Goal: Navigation & Orientation: Find specific page/section

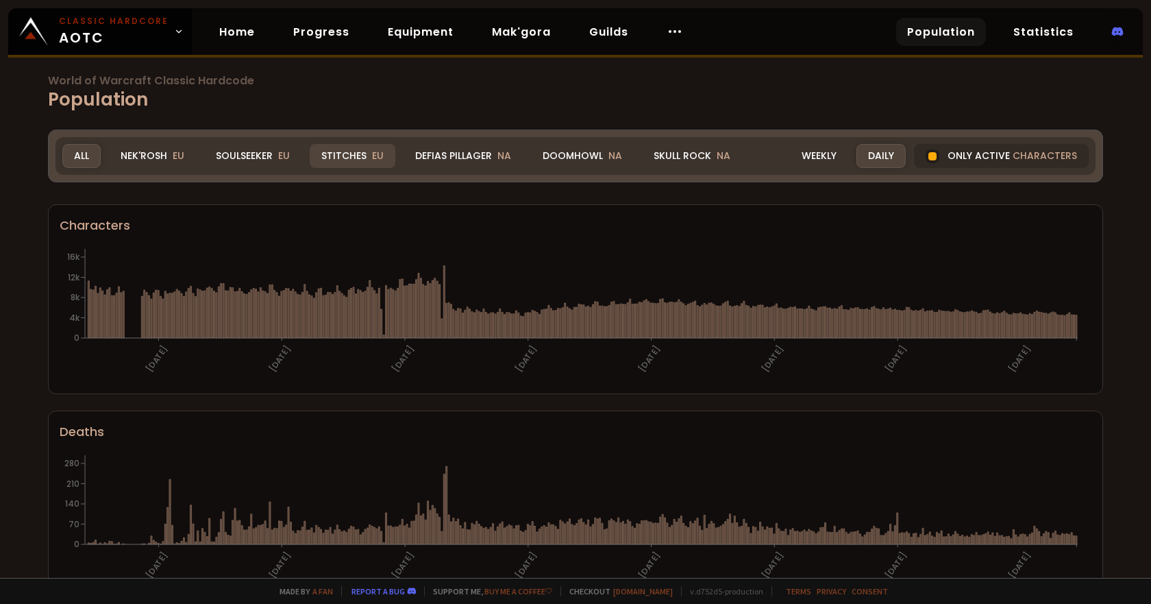
click at [365, 154] on div "Stitches EU" at bounding box center [353, 156] width 86 height 24
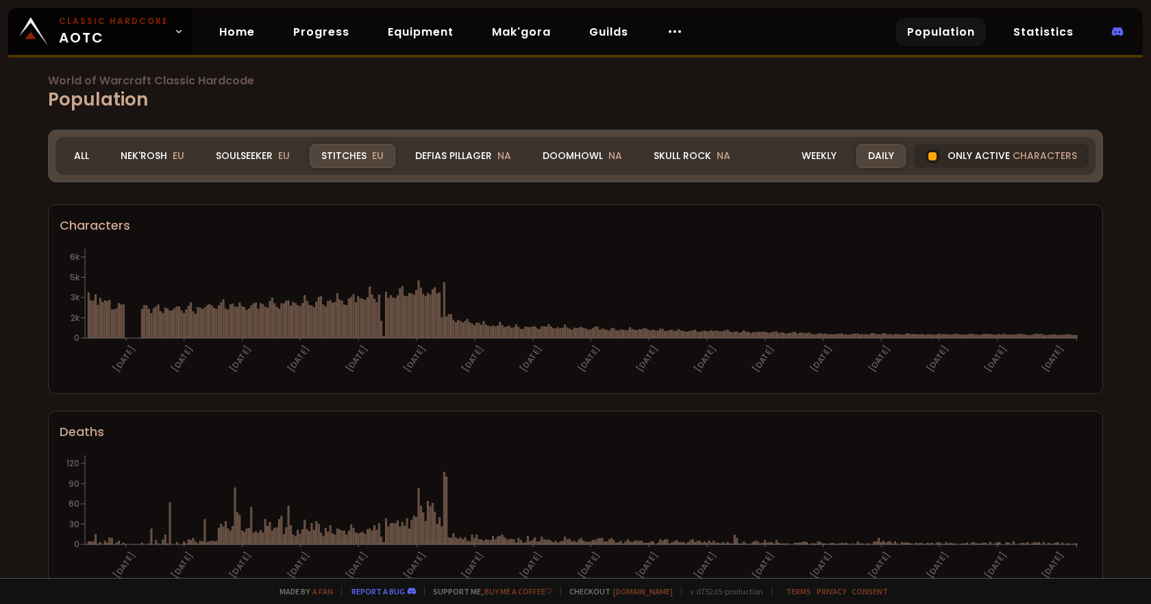
click at [167, 155] on div "Nek'Rosh EU" at bounding box center [152, 156] width 87 height 24
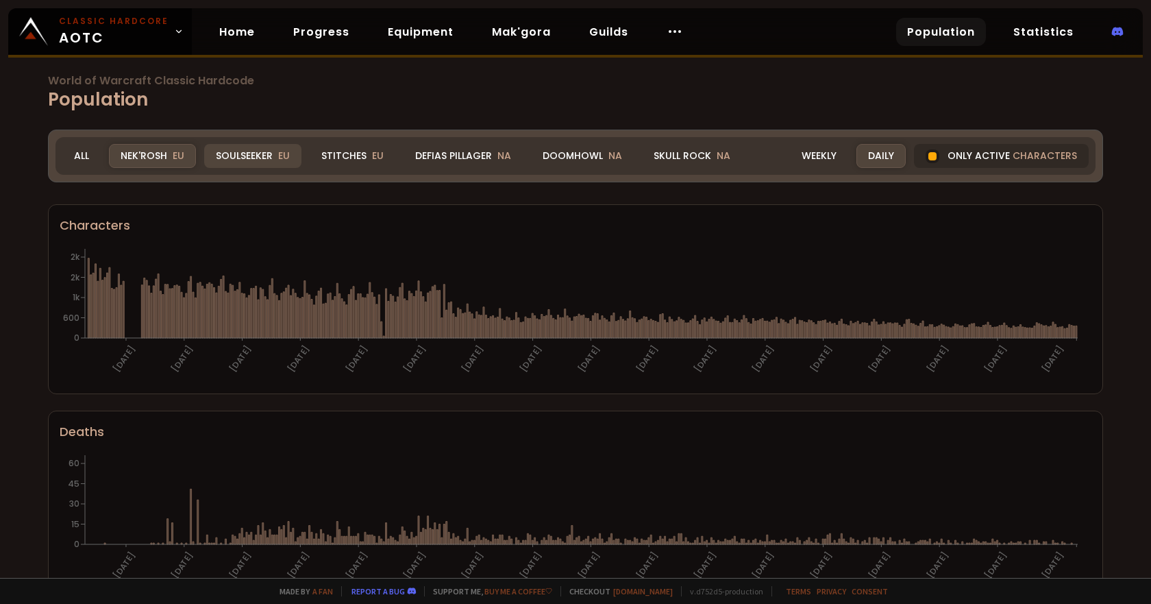
drag, startPoint x: 255, startPoint y: 147, endPoint x: 267, endPoint y: 162, distance: 19.0
click at [254, 147] on div "Soulseeker EU" at bounding box center [252, 156] width 97 height 24
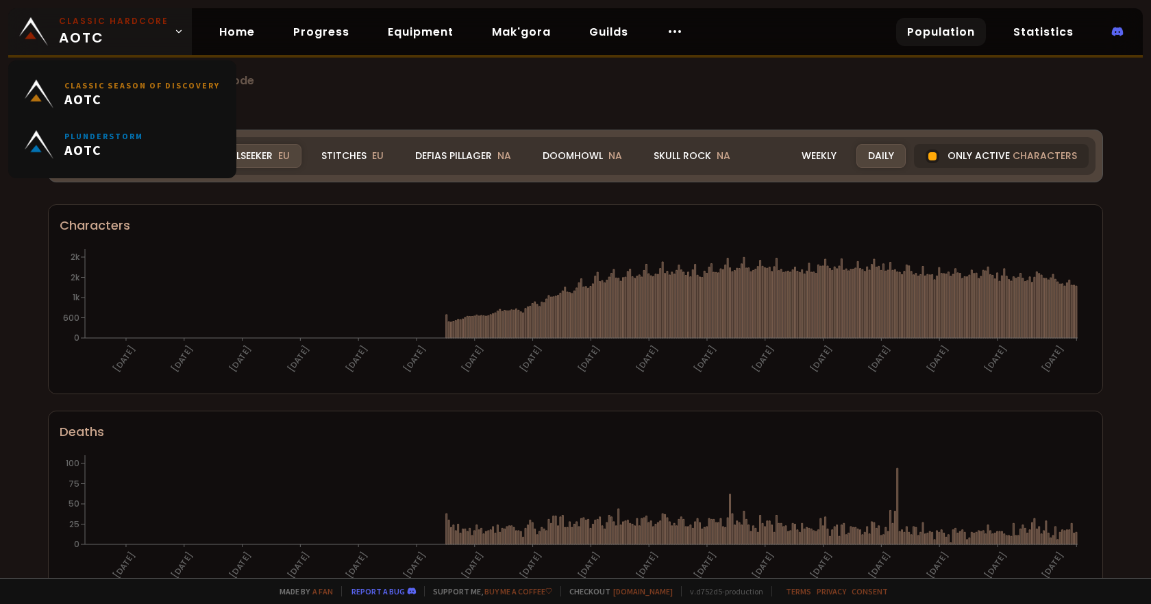
click at [110, 32] on span "Classic Hardcore AOTC" at bounding box center [114, 31] width 110 height 33
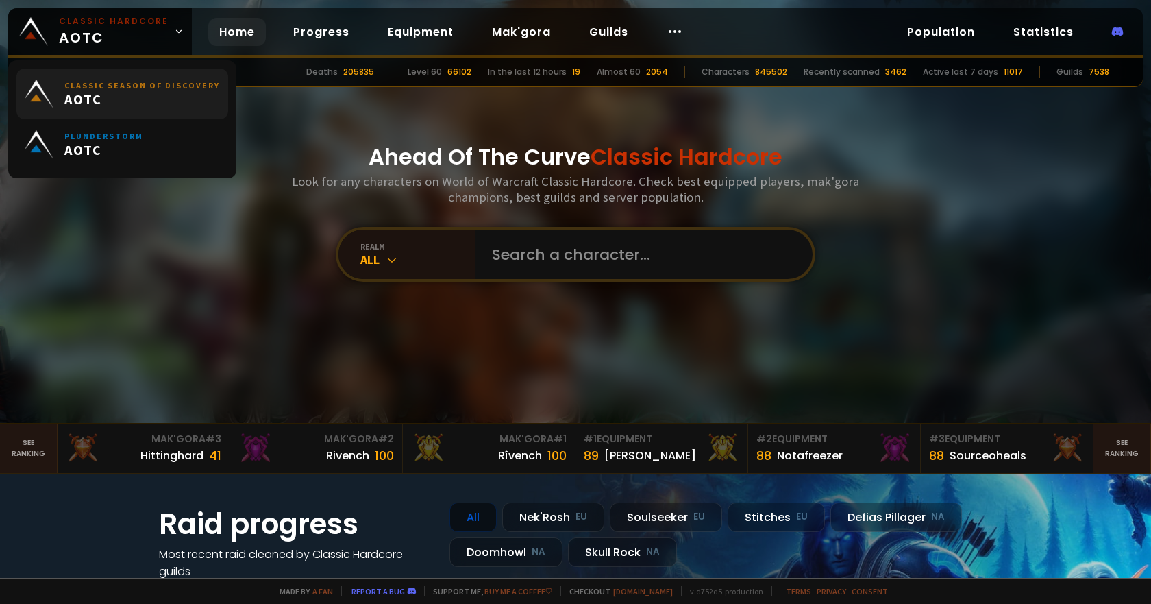
click at [163, 103] on span "AOTC" at bounding box center [142, 98] width 156 height 17
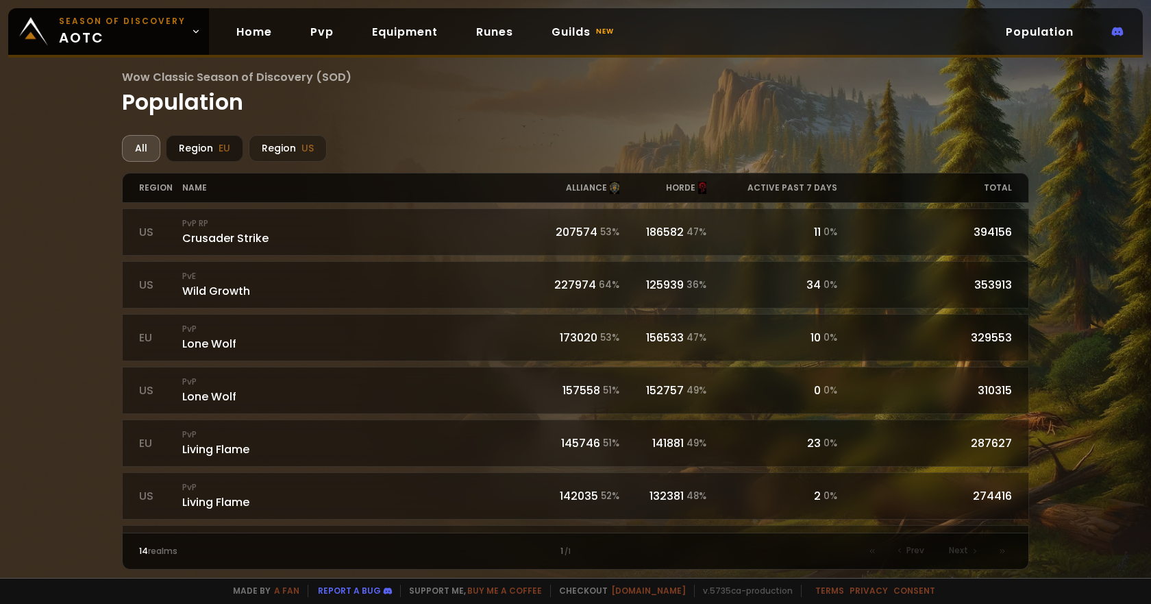
click at [208, 146] on div "Region EU" at bounding box center [204, 148] width 77 height 27
